Goal: Information Seeking & Learning: Understand process/instructions

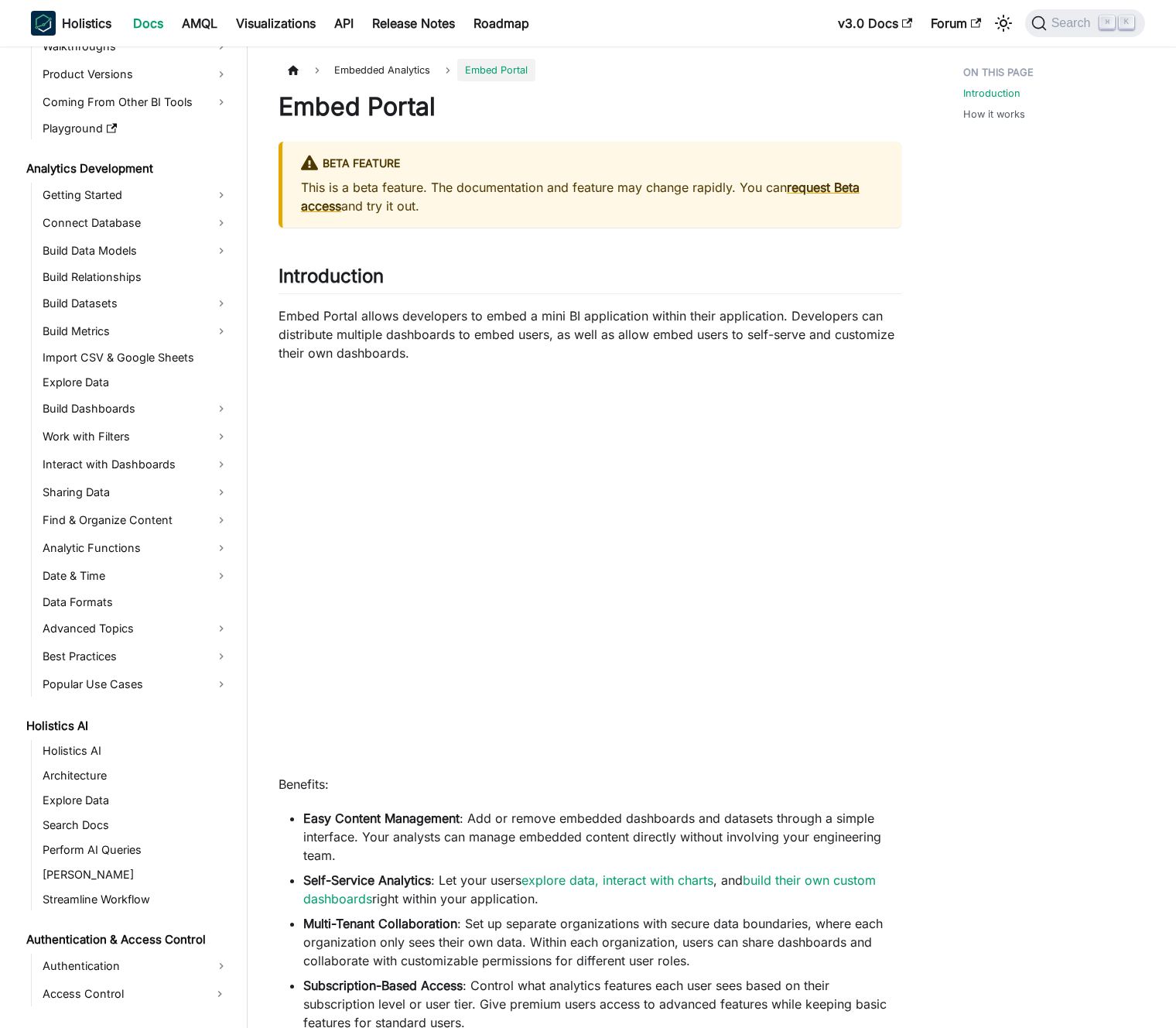
click at [495, 331] on p "Embed Portal allows developers to embed a mini BI application within their appl…" at bounding box center [590, 334] width 623 height 56
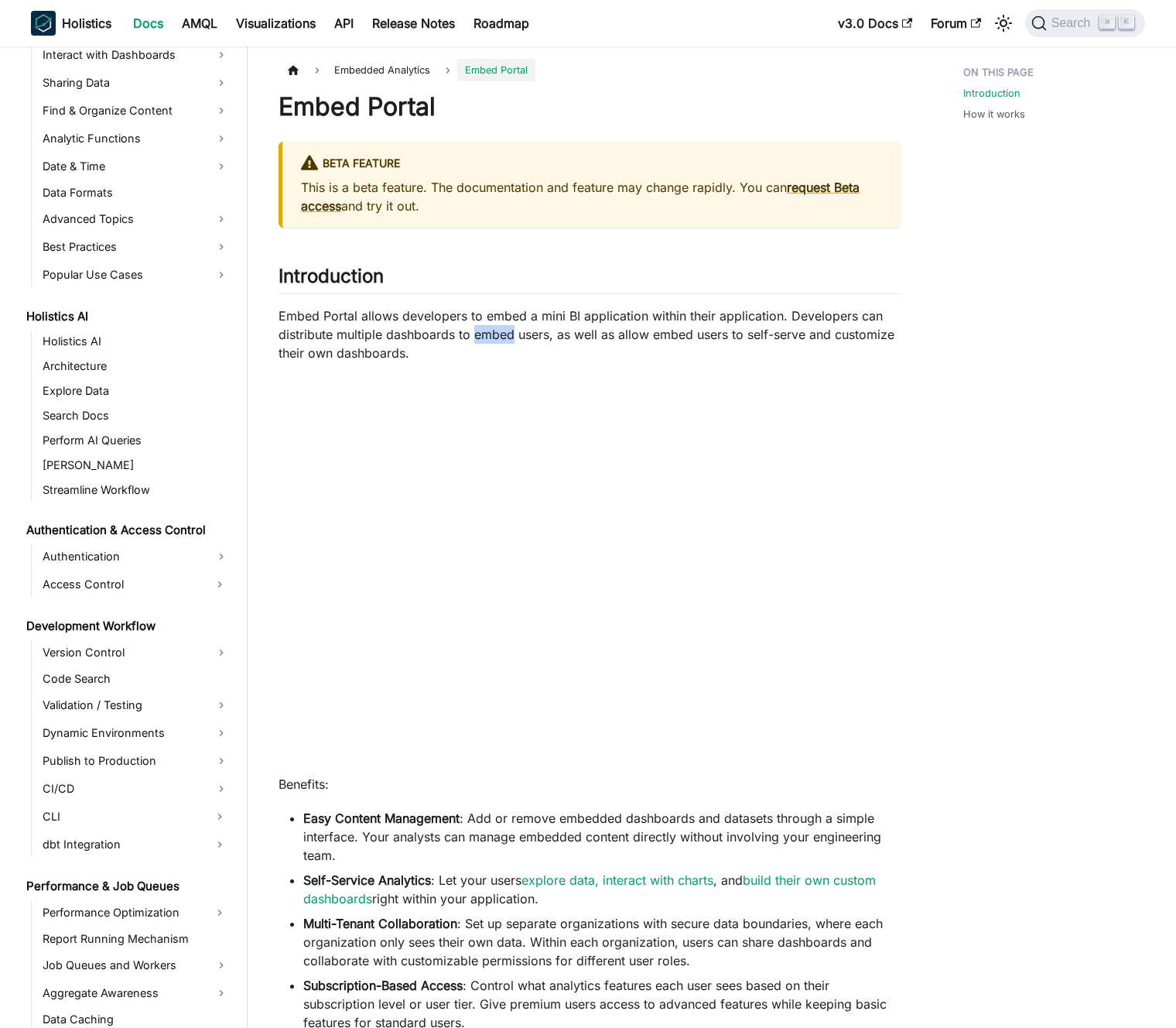
click at [495, 331] on p "Embed Portal allows developers to embed a mini BI application within their appl…" at bounding box center [590, 334] width 623 height 56
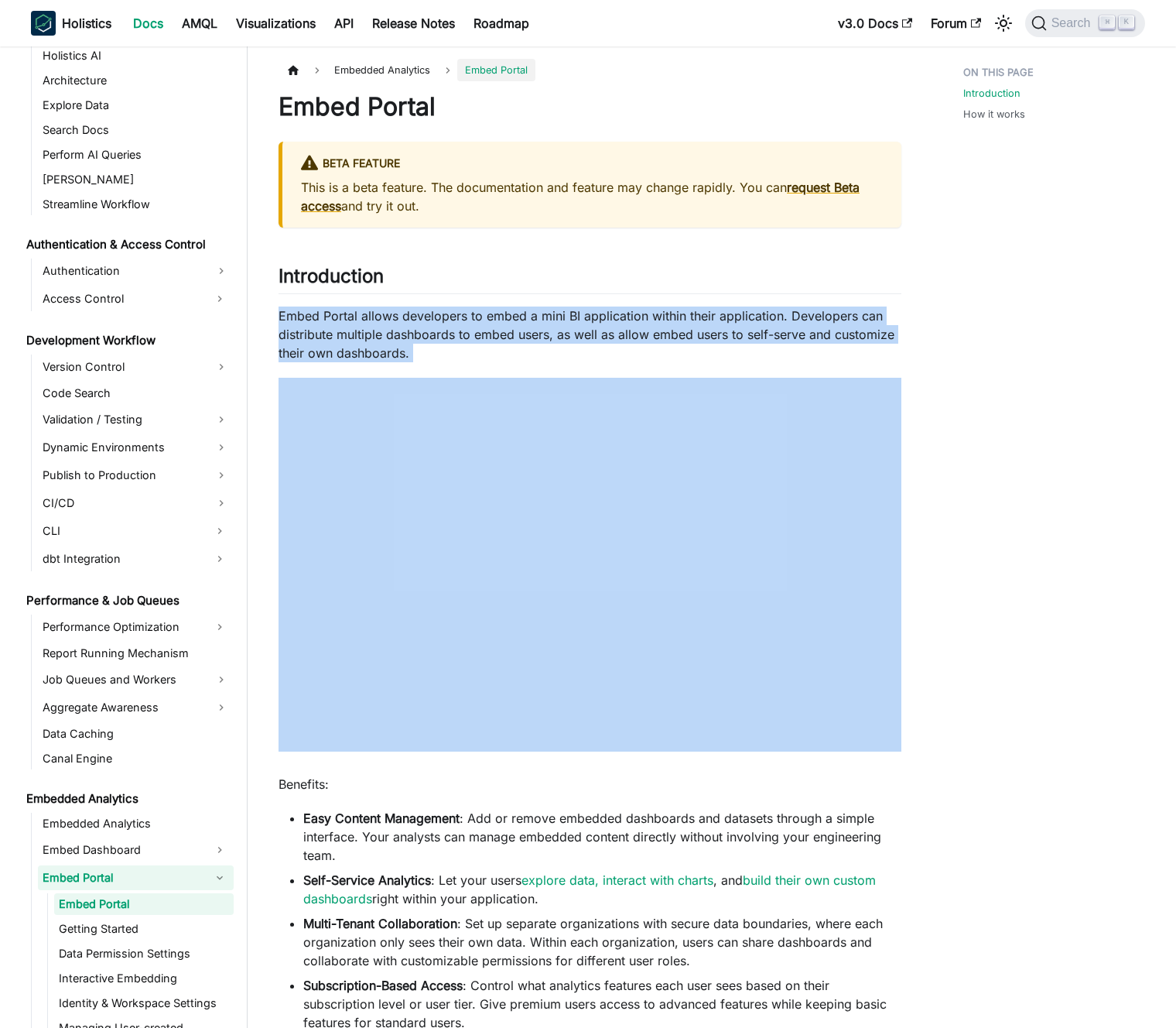
click at [497, 330] on p "Embed Portal allows developers to embed a mini BI application within their appl…" at bounding box center [590, 334] width 623 height 56
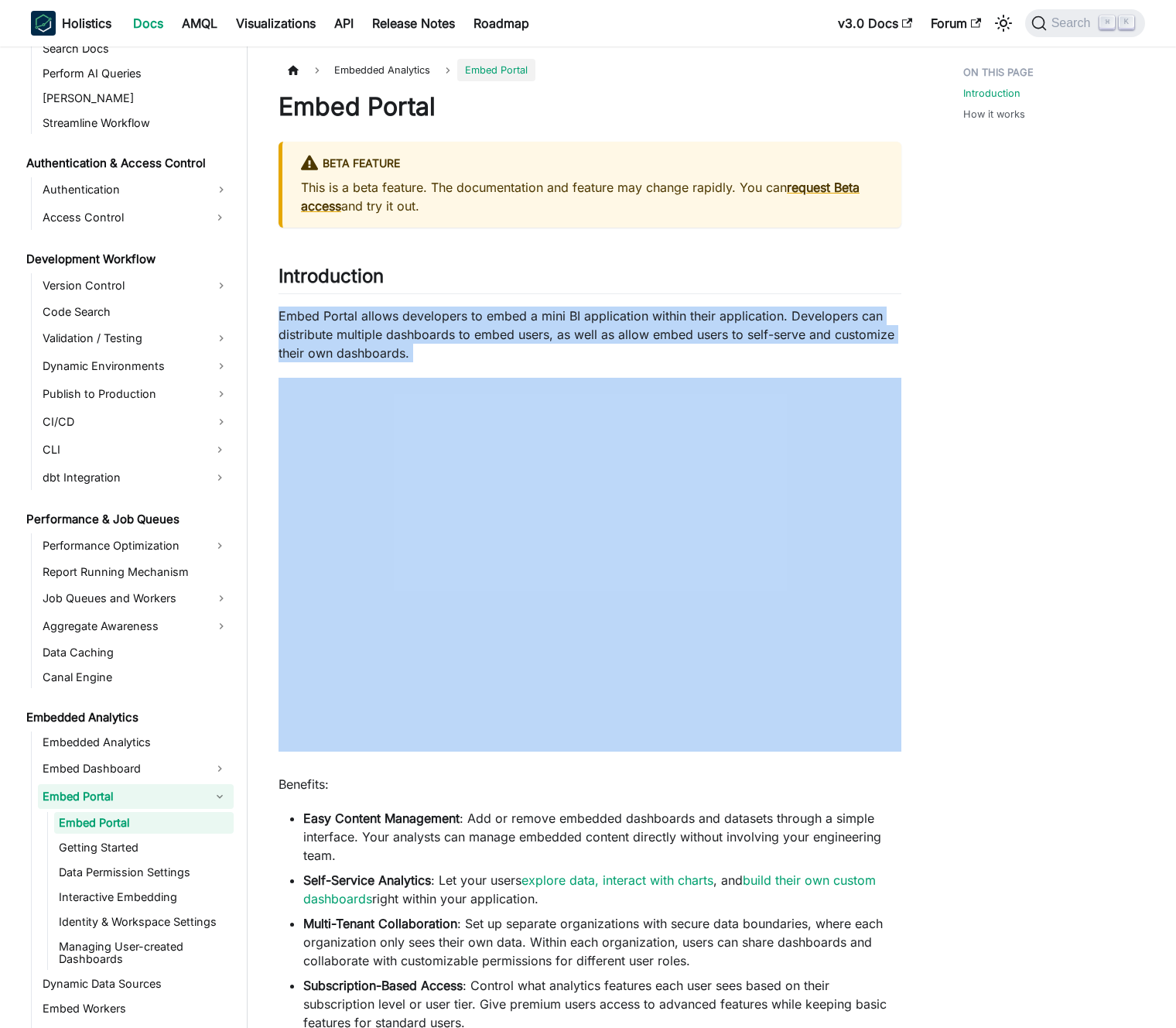
scroll to position [908, 0]
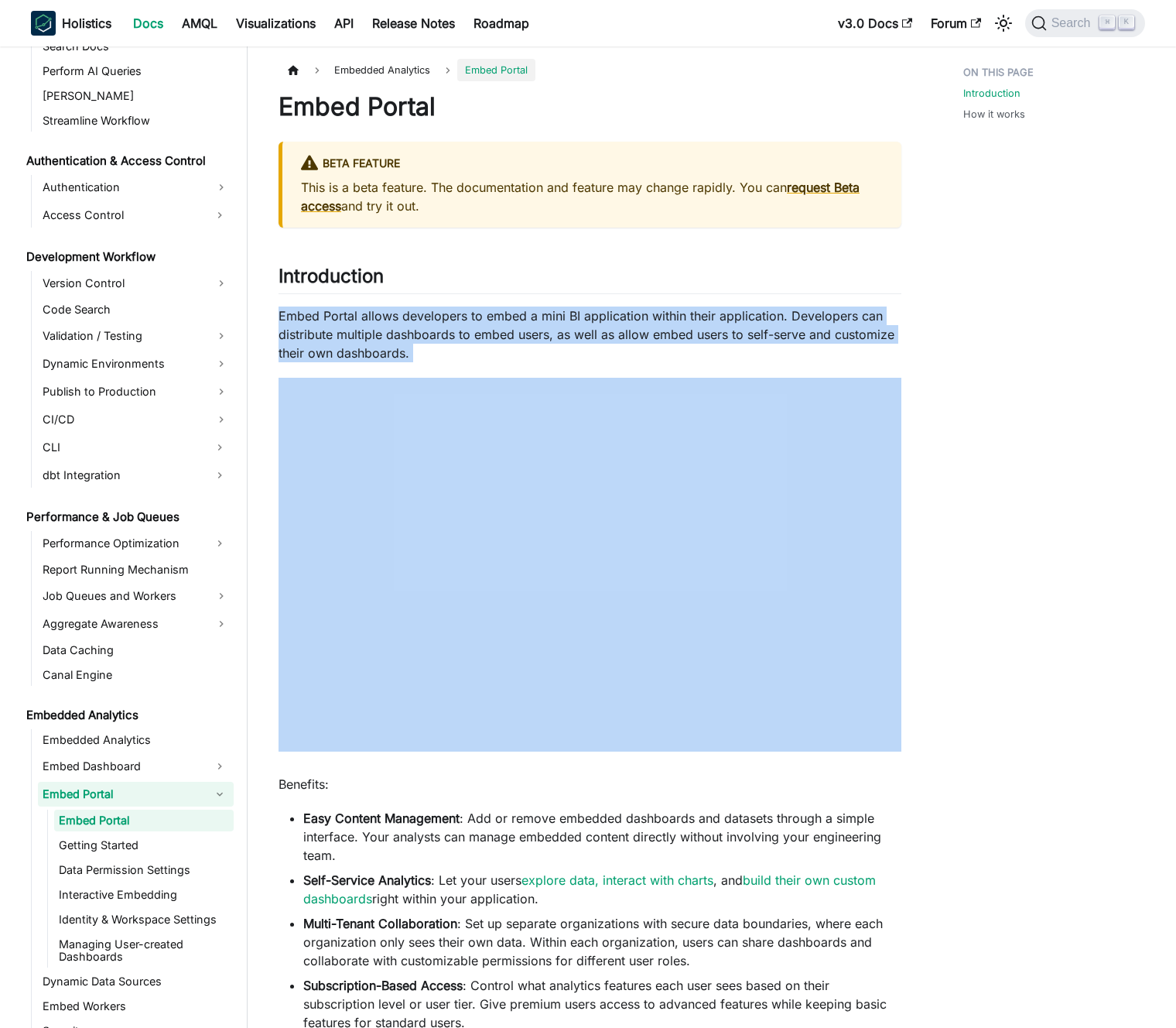
click at [502, 328] on p "Embed Portal allows developers to embed a mini BI application within their appl…" at bounding box center [590, 334] width 623 height 56
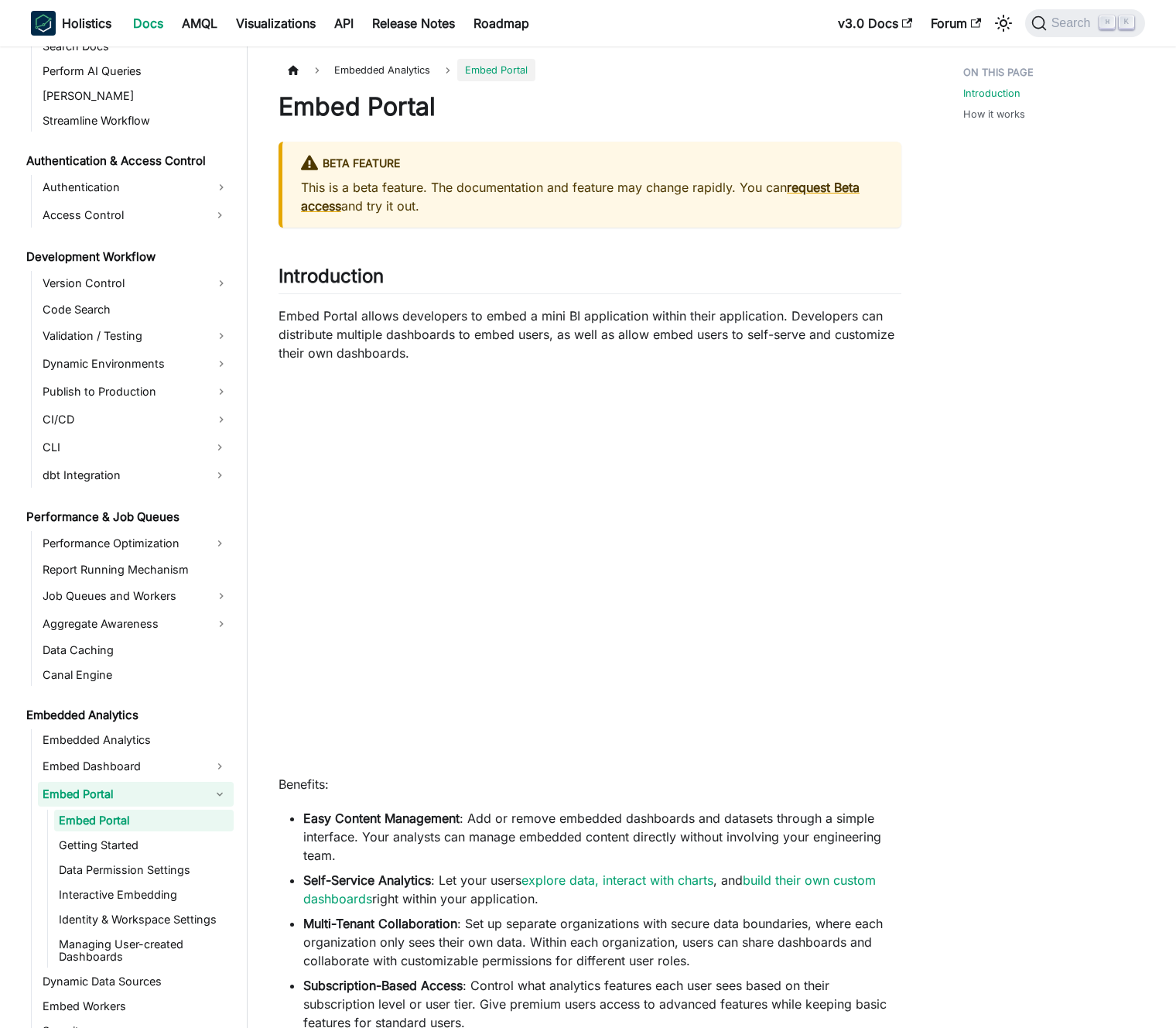
click at [509, 312] on p "Embed Portal allows developers to embed a mini BI application within their appl…" at bounding box center [590, 334] width 623 height 56
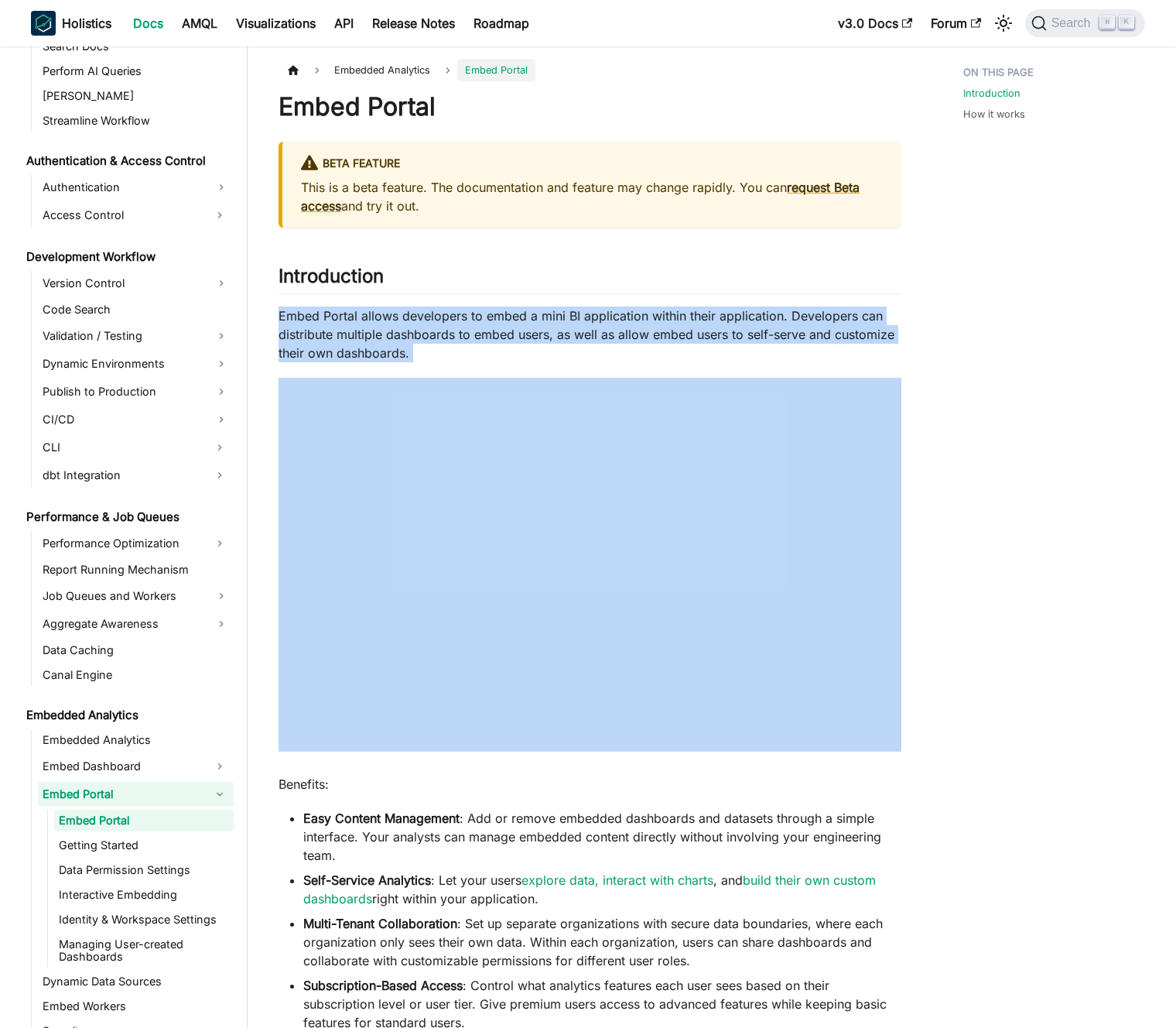
click at [509, 312] on p "Embed Portal allows developers to embed a mini BI application within their appl…" at bounding box center [590, 334] width 623 height 56
click at [513, 312] on p "Embed Portal allows developers to embed a mini BI application within their appl…" at bounding box center [590, 334] width 623 height 56
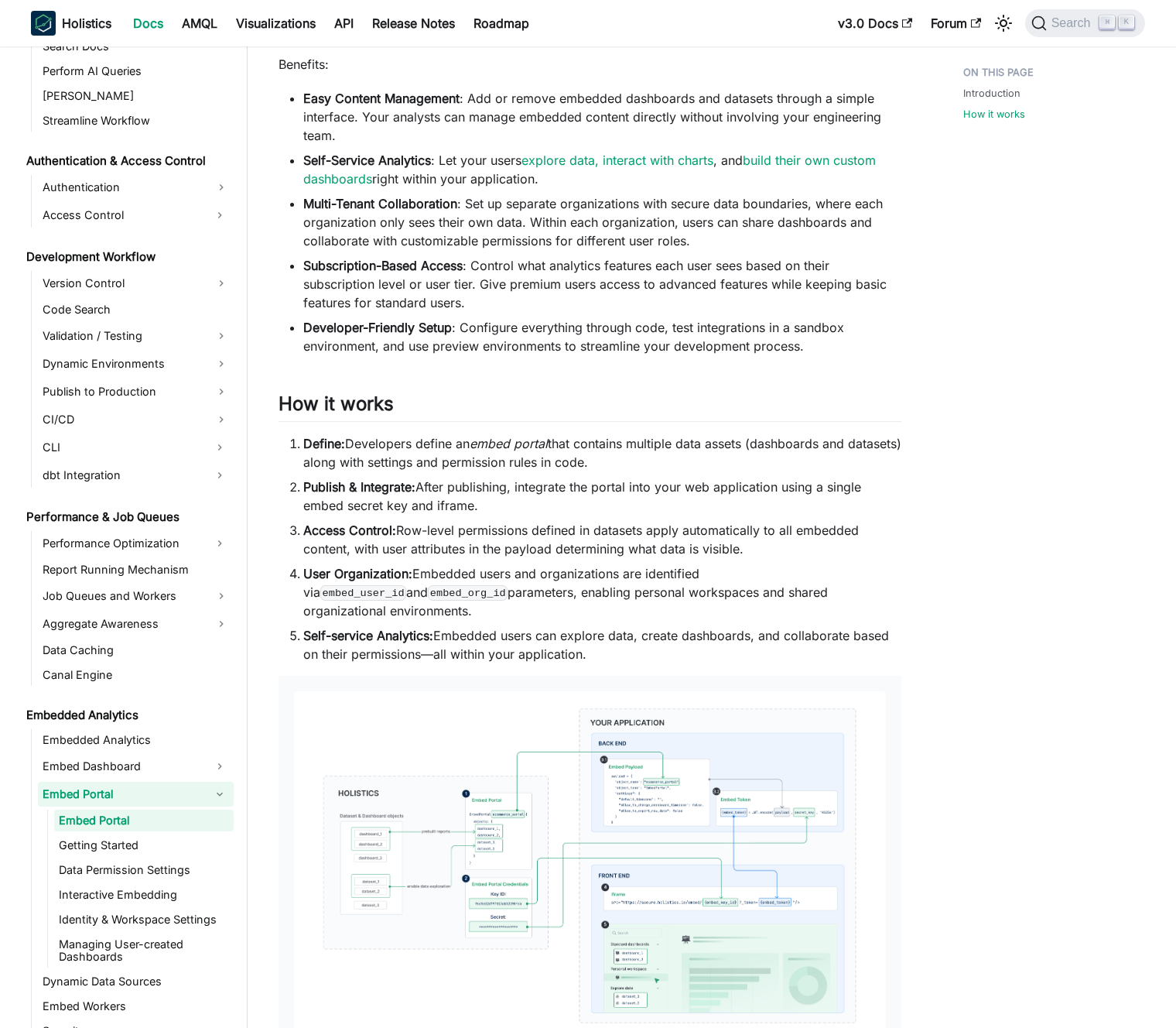
scroll to position [749, 0]
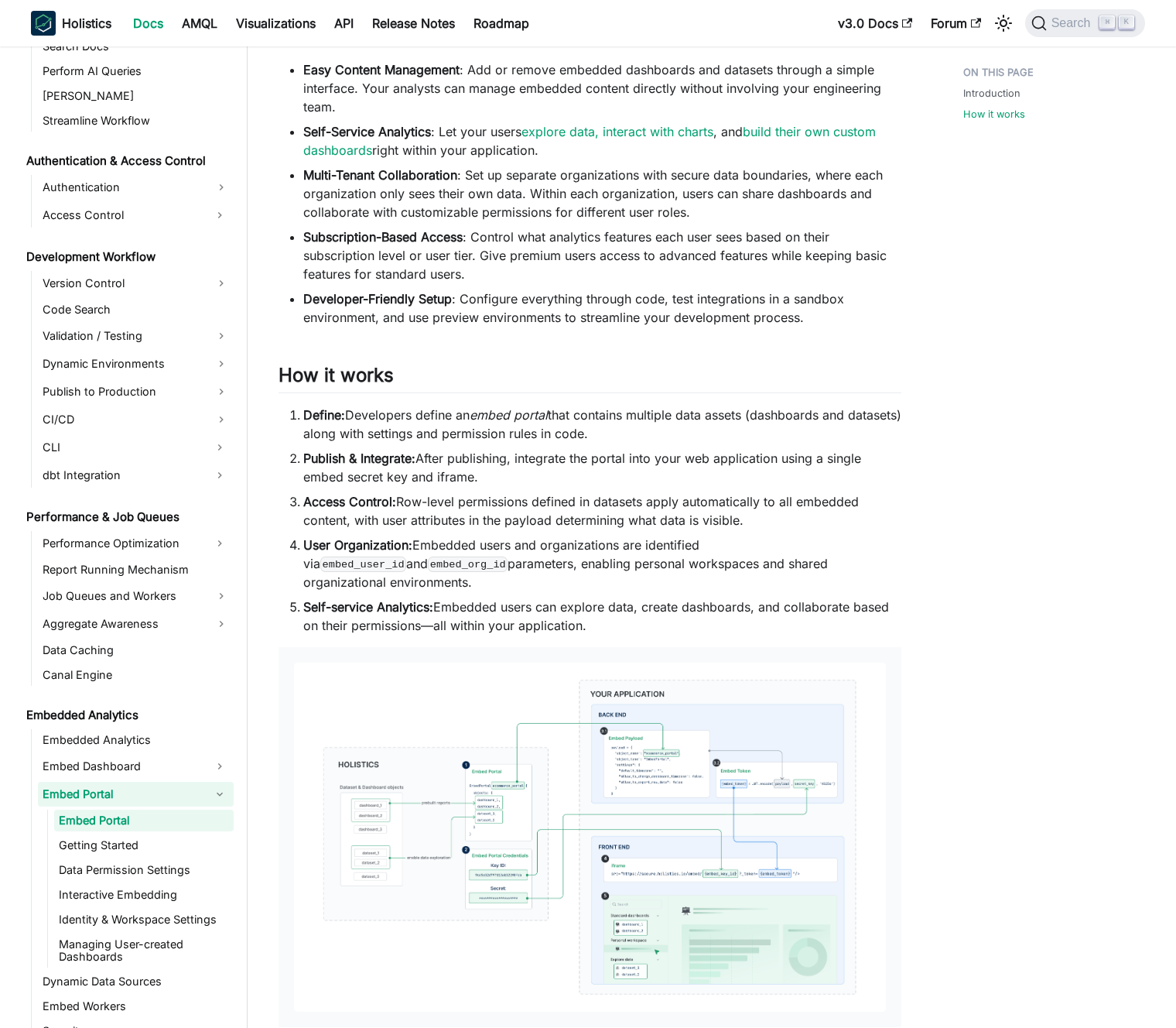
click at [486, 428] on li "Define: Developers define an embed portal that contains multiple data assets (d…" at bounding box center [602, 424] width 598 height 37
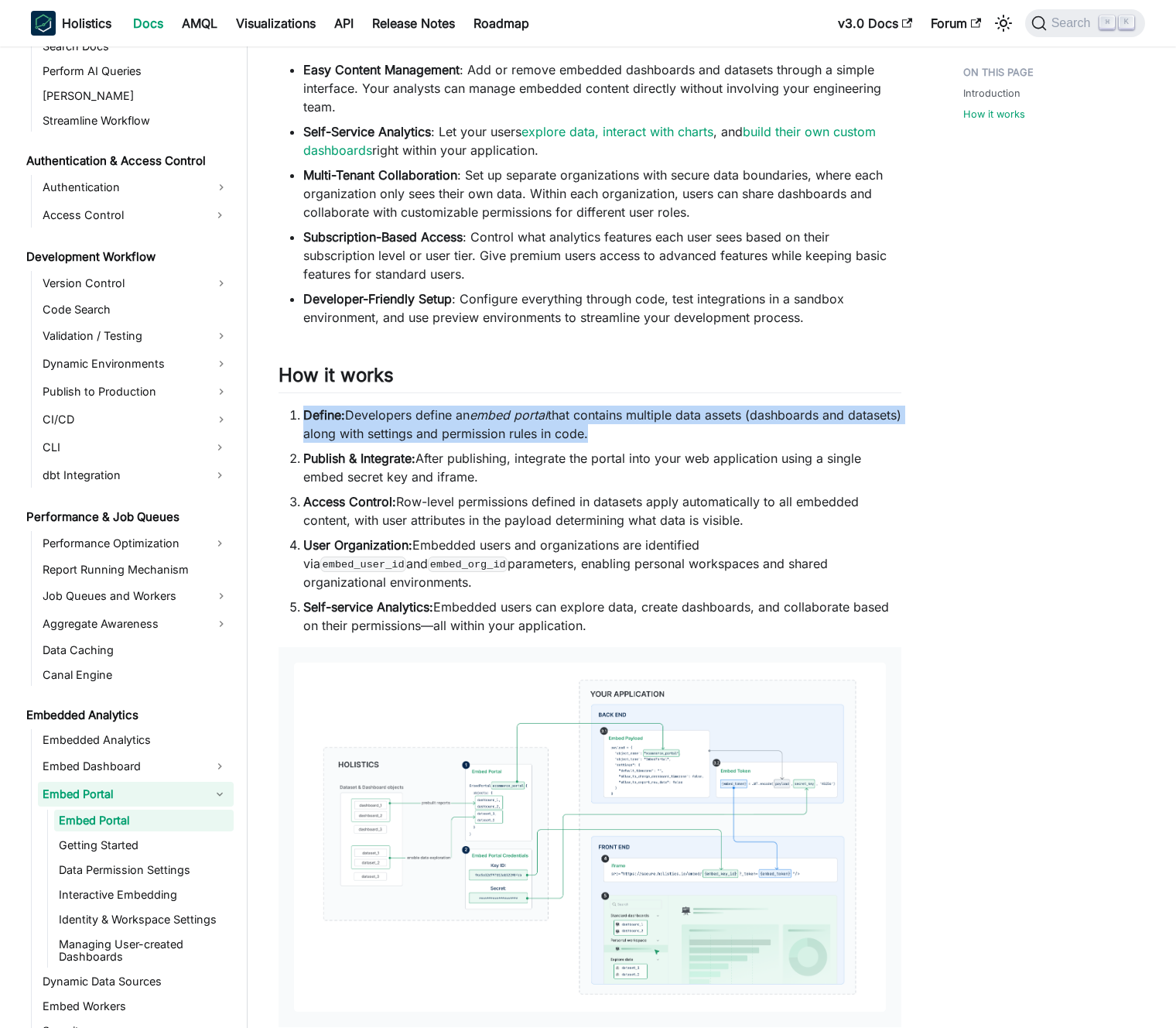
drag, startPoint x: 486, startPoint y: 428, endPoint x: 500, endPoint y: 428, distance: 14.0
click at [487, 427] on li "Define: Developers define an embed portal that contains multiple data assets (d…" at bounding box center [602, 424] width 598 height 37
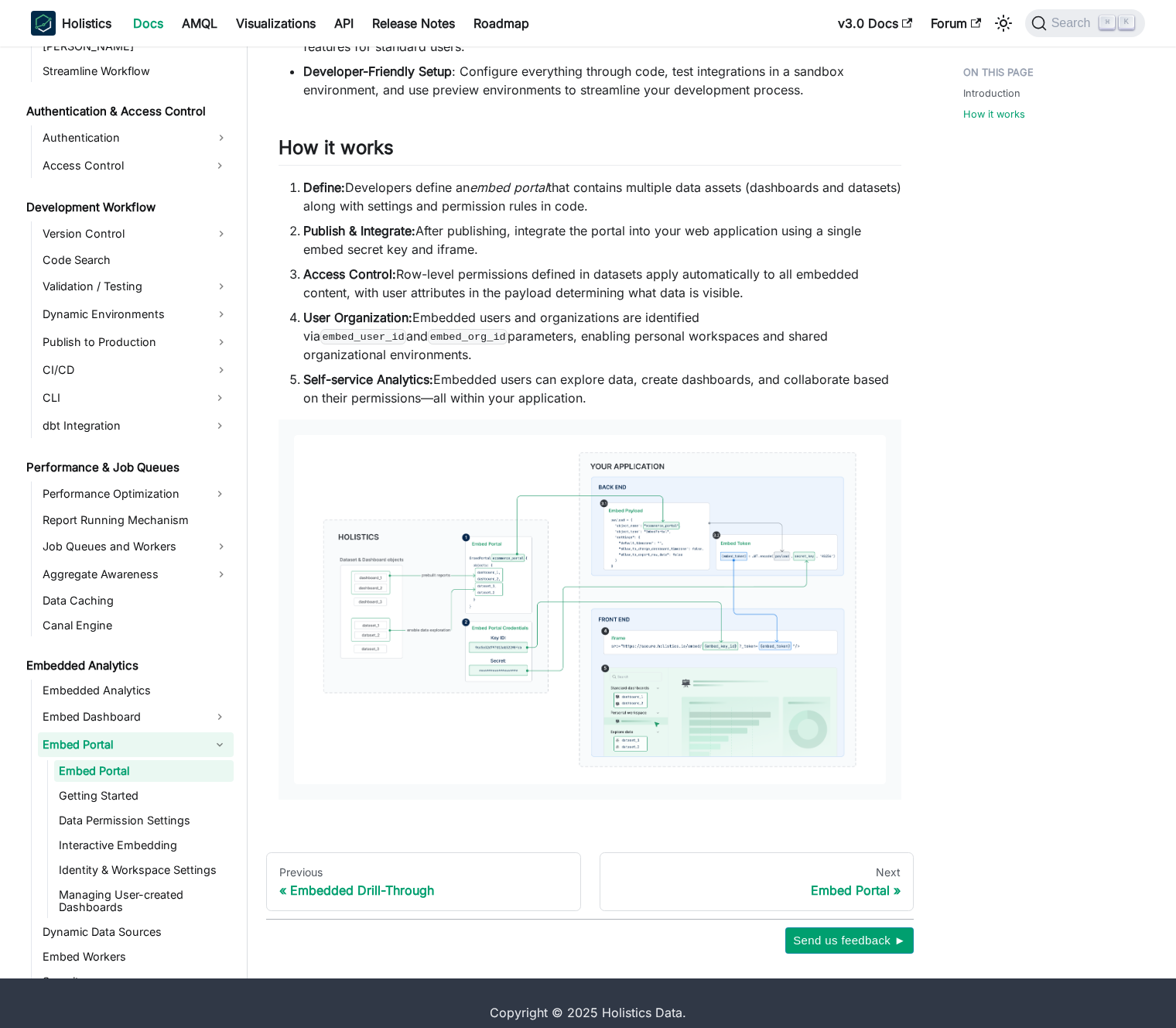
click at [516, 373] on li "Self-service Analytics: Embedded users can explore data, create dashboards, and…" at bounding box center [602, 389] width 598 height 37
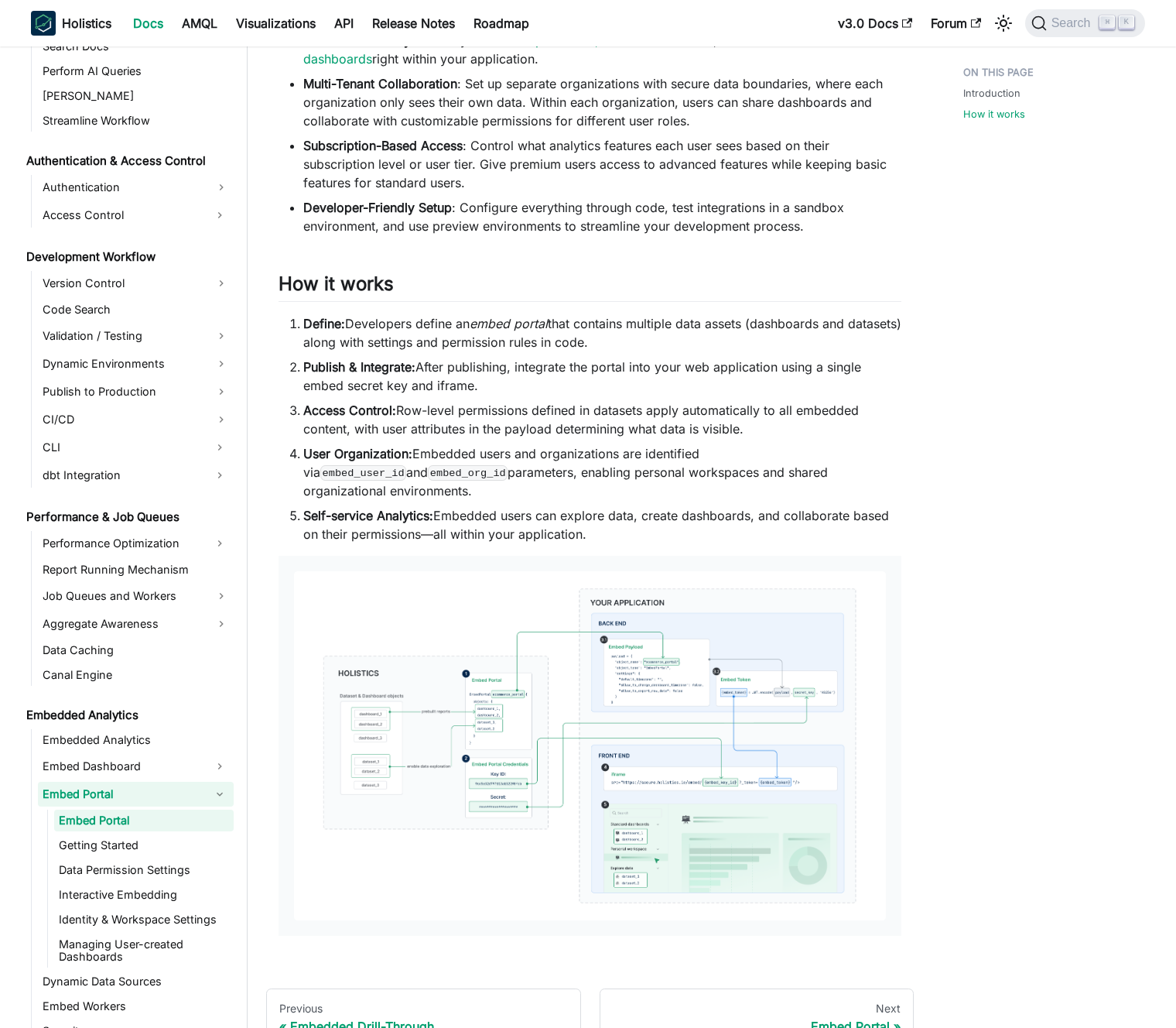
scroll to position [0, 0]
